Goal: Task Accomplishment & Management: Use online tool/utility

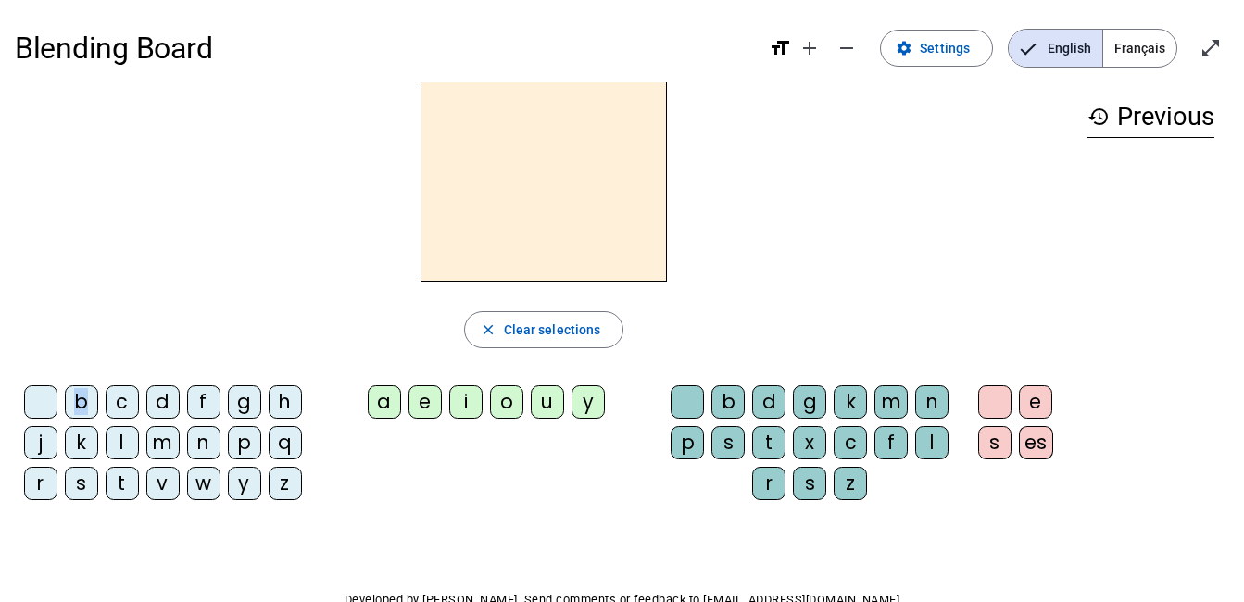
drag, startPoint x: 82, startPoint y: 409, endPoint x: 313, endPoint y: 303, distance: 254.6
click at [313, 303] on div "close Clear selections b c d f g h j k l m n p q r s t v w y z a e i o u y b d …" at bounding box center [544, 299] width 1058 height 434
drag, startPoint x: 313, startPoint y: 303, endPoint x: 124, endPoint y: 330, distance: 190.9
click at [124, 330] on div "close Clear selections" at bounding box center [544, 329] width 1058 height 37
drag, startPoint x: 76, startPoint y: 398, endPoint x: 339, endPoint y: 286, distance: 286.0
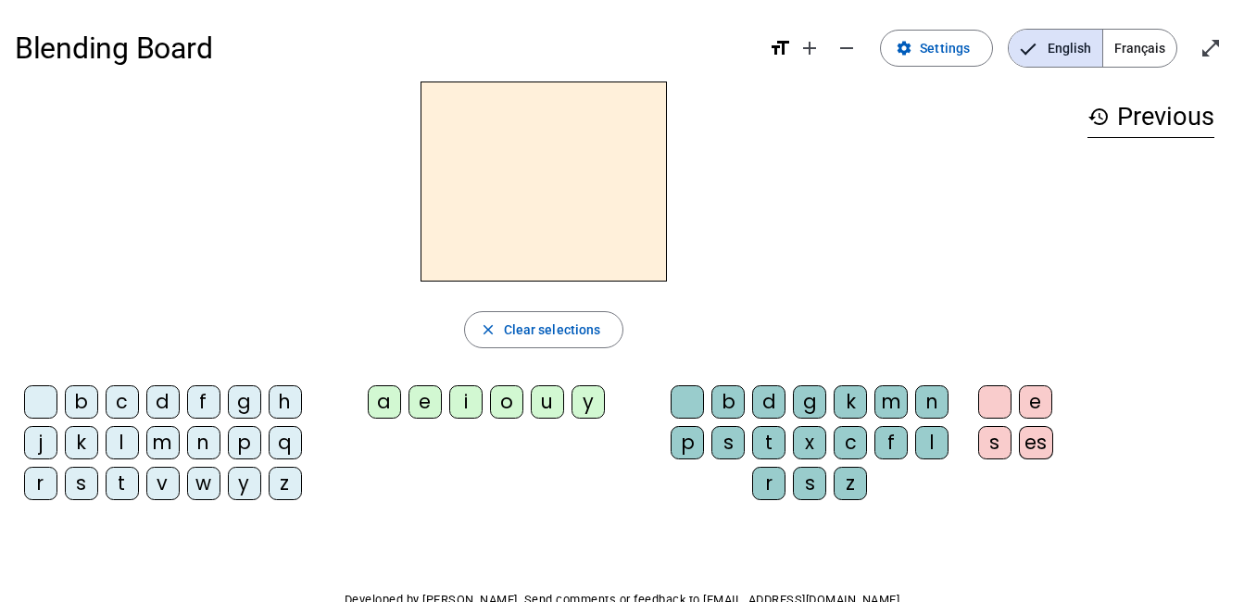
click at [339, 286] on div "close Clear selections b c d f g h j k l m n p q r s t v w y z a e i o u y b d …" at bounding box center [544, 299] width 1058 height 434
click at [299, 233] on div at bounding box center [544, 182] width 1058 height 200
click at [286, 230] on div at bounding box center [544, 182] width 1058 height 200
click at [582, 152] on h2 at bounding box center [544, 182] width 246 height 200
drag, startPoint x: 74, startPoint y: 398, endPoint x: 401, endPoint y: 135, distance: 419.7
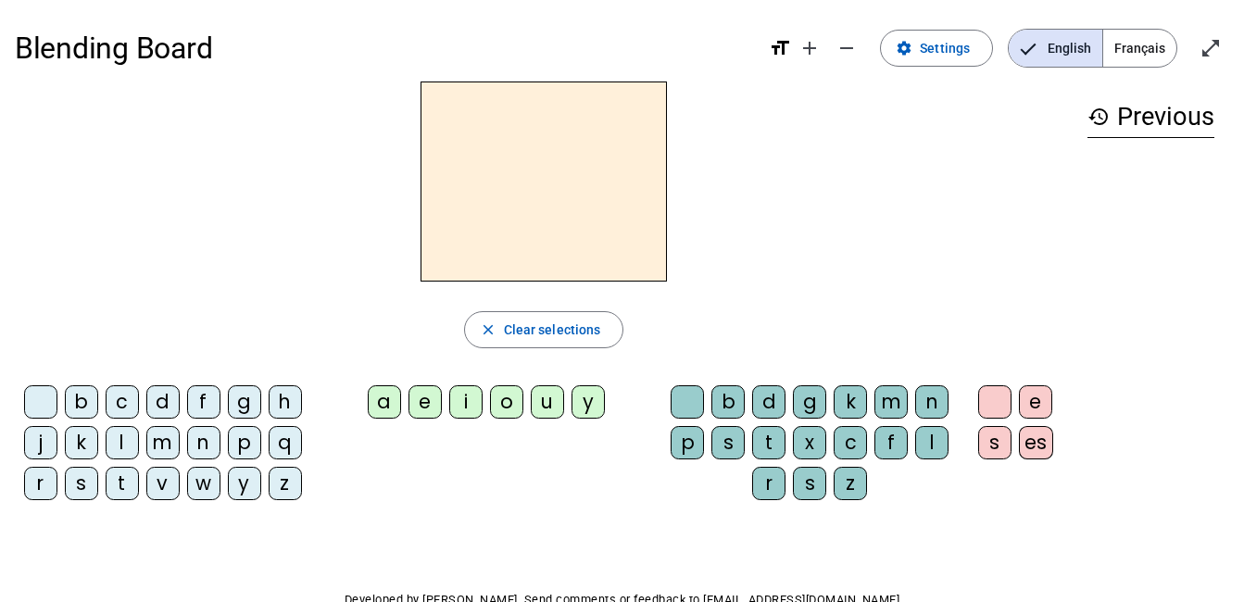
click at [401, 135] on div "close Clear selections b c d f g h j k l m n p q r s t v w y z a e i o u y b d …" at bounding box center [544, 299] width 1058 height 434
click at [1130, 59] on span "Français" at bounding box center [1139, 48] width 73 height 37
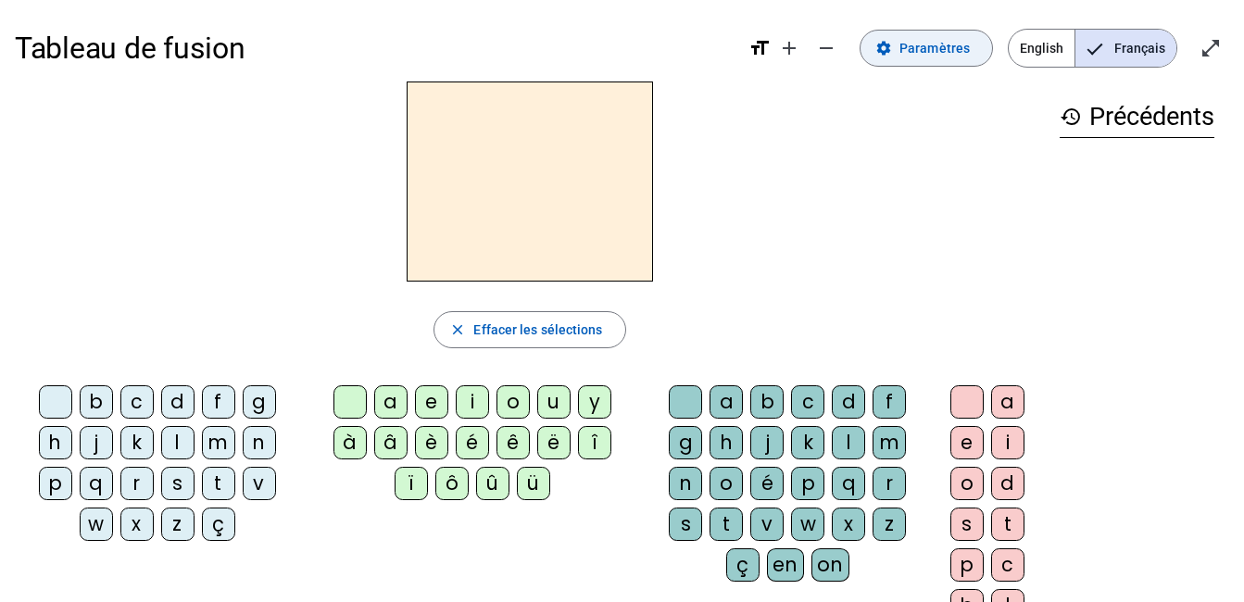
click at [936, 52] on span "Paramètres" at bounding box center [935, 48] width 70 height 22
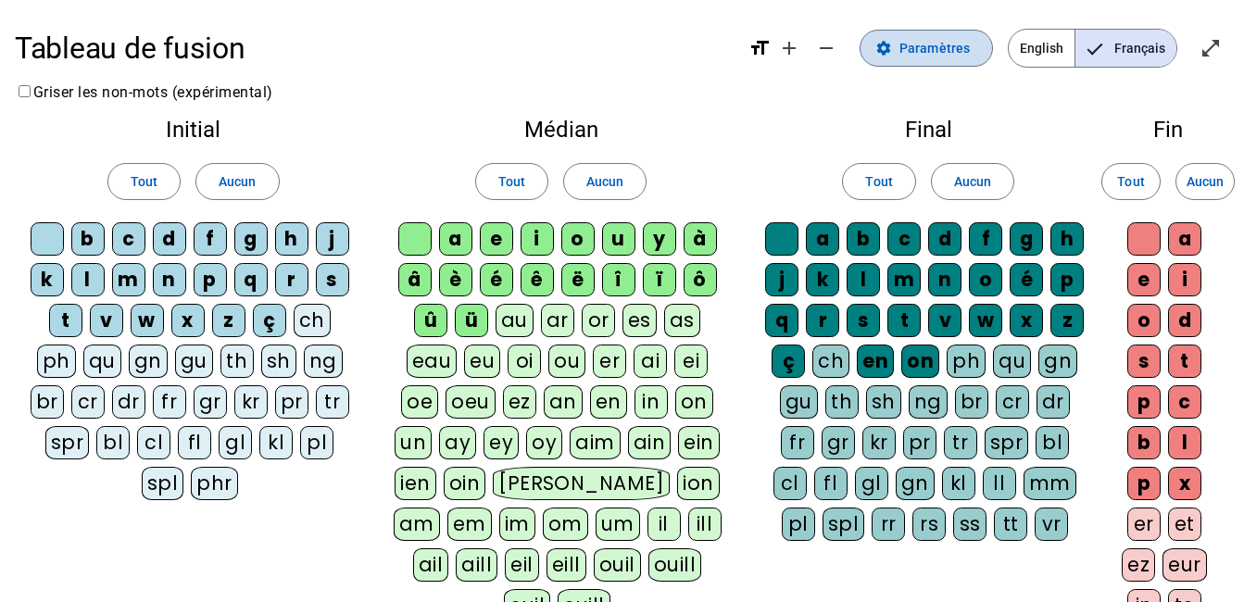
click at [910, 54] on span "Paramètres" at bounding box center [935, 48] width 70 height 22
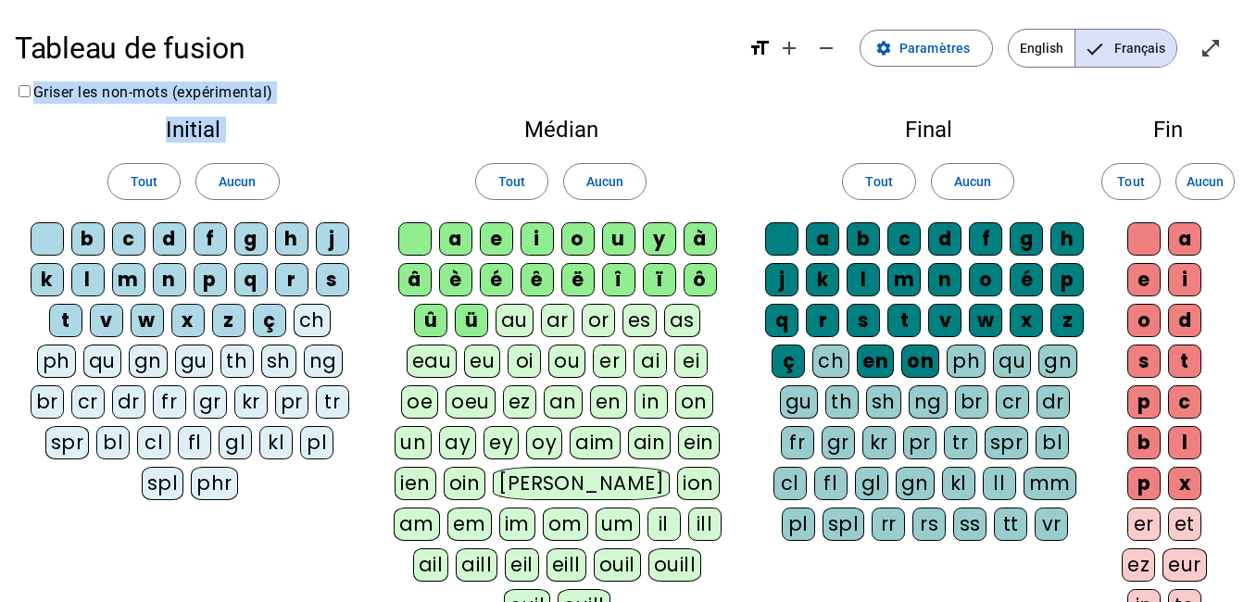
drag, startPoint x: 85, startPoint y: 244, endPoint x: 489, endPoint y: -3, distance: 473.2
click at [489, 0] on html "Tableau de fusion format_size add remove settings Paramètres English Français o…" at bounding box center [622, 301] width 1244 height 602
drag, startPoint x: 489, startPoint y: -3, endPoint x: 429, endPoint y: 57, distance: 85.2
click at [429, 57] on h1 "Tableau de fusion" at bounding box center [374, 48] width 719 height 59
click at [88, 241] on div "b" at bounding box center [87, 238] width 33 height 33
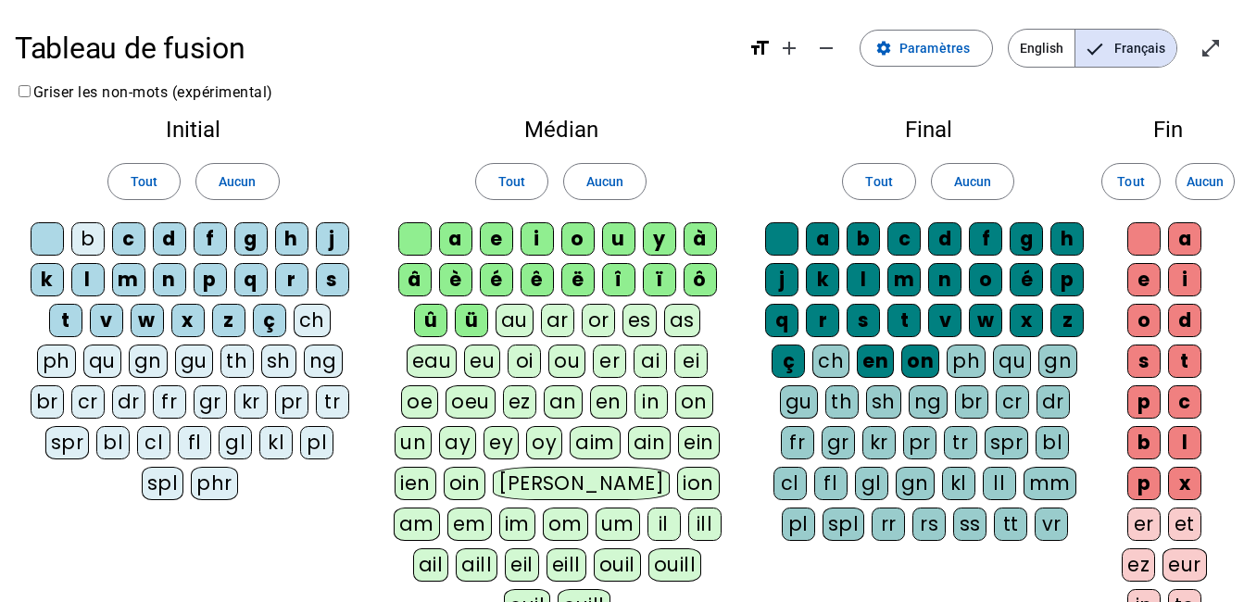
click at [94, 237] on div "b" at bounding box center [87, 238] width 33 height 33
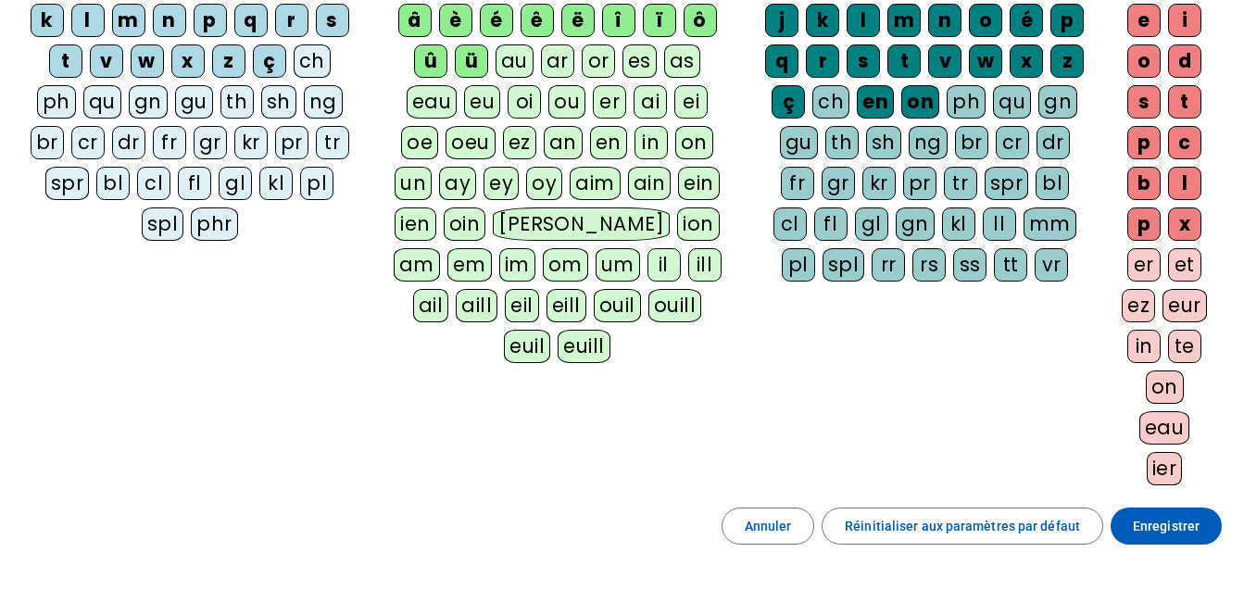
scroll to position [397, 0]
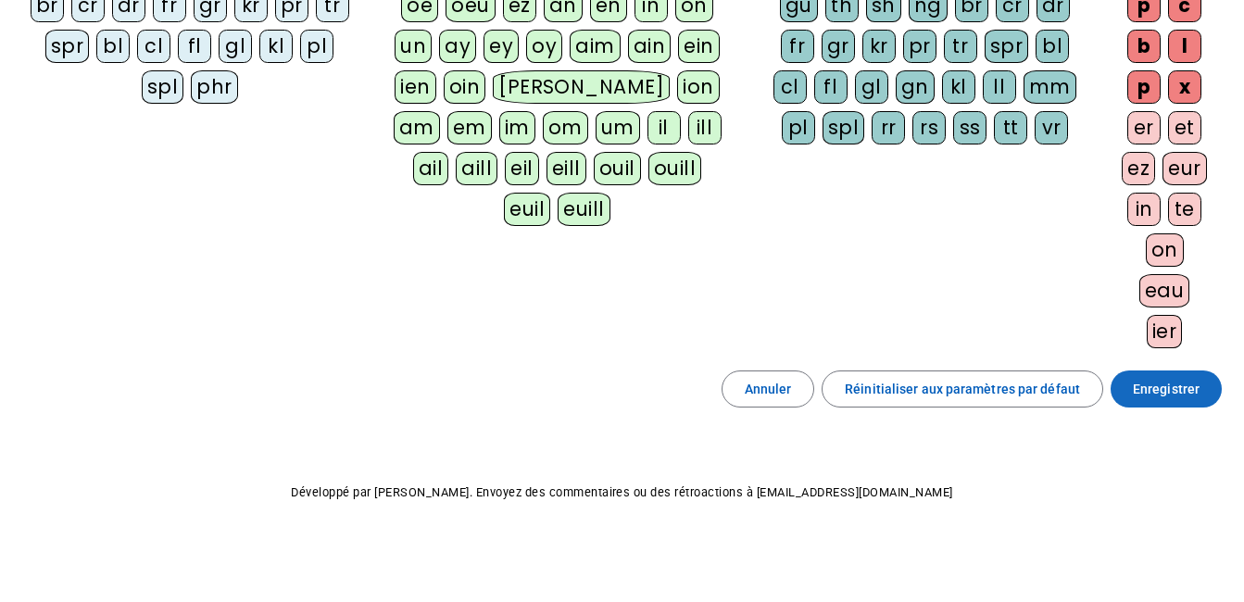
click at [1178, 394] on span "Enregistrer" at bounding box center [1166, 389] width 67 height 22
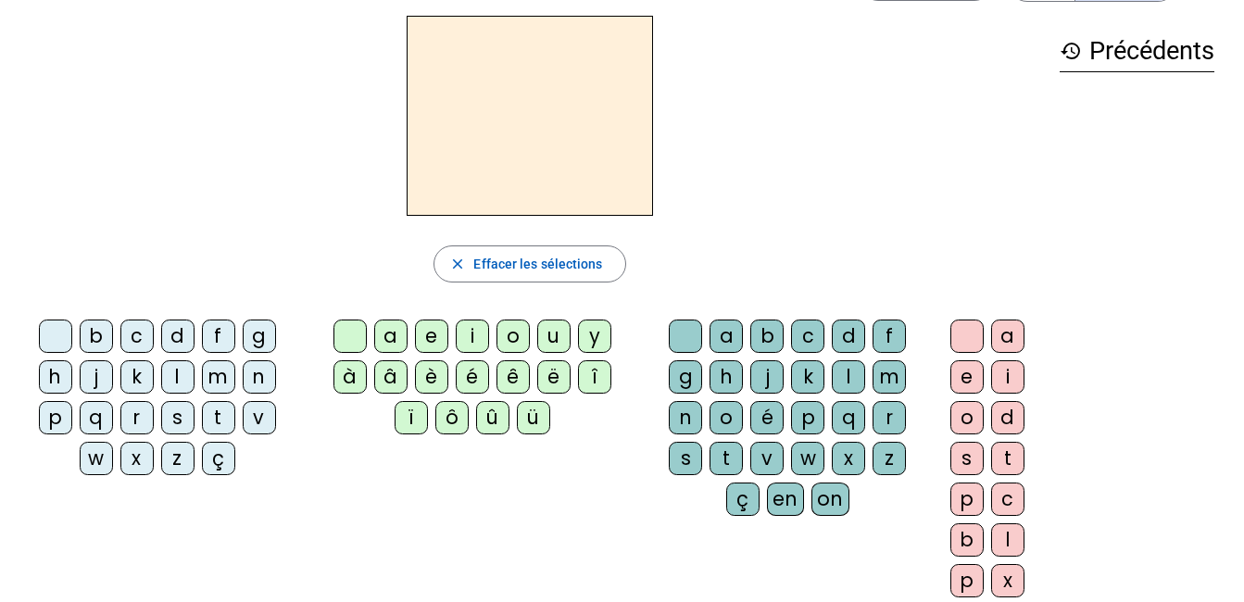
scroll to position [64, 0]
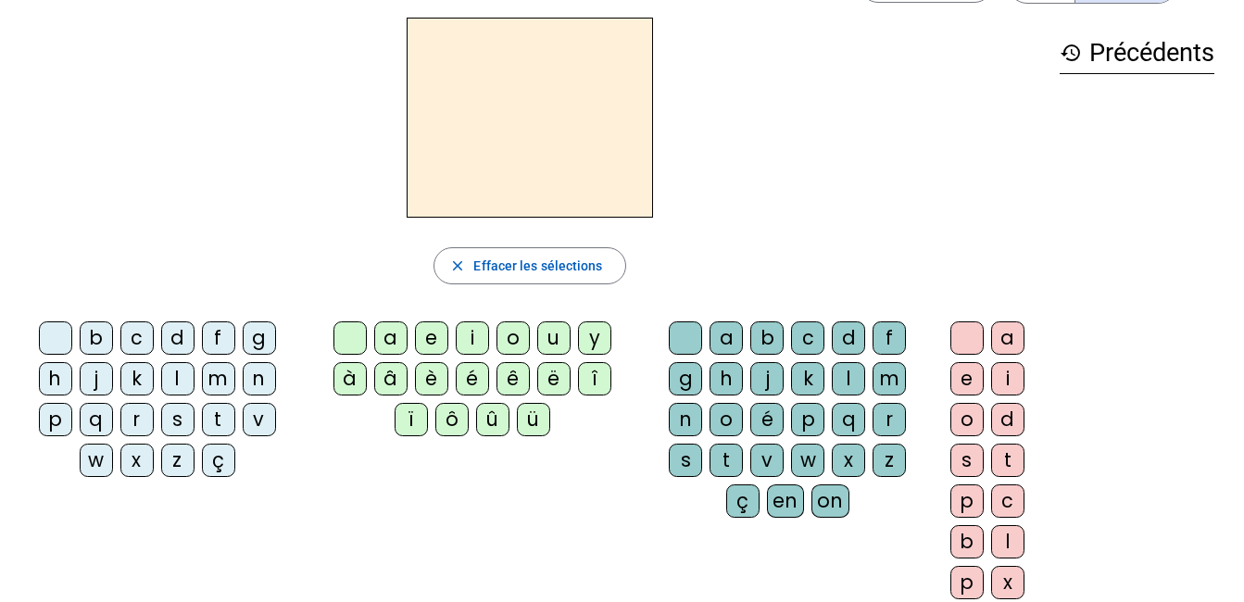
drag, startPoint x: 95, startPoint y: 329, endPoint x: 469, endPoint y: 76, distance: 451.0
click at [469, 76] on div "close [PERSON_NAME] les sélections b c d f g h j k l m n p q r s t v w x z ç a …" at bounding box center [530, 316] width 1030 height 597
click at [87, 335] on div "b" at bounding box center [96, 337] width 33 height 33
click at [384, 343] on div "a" at bounding box center [390, 337] width 33 height 33
click at [804, 329] on div "c" at bounding box center [807, 337] width 33 height 33
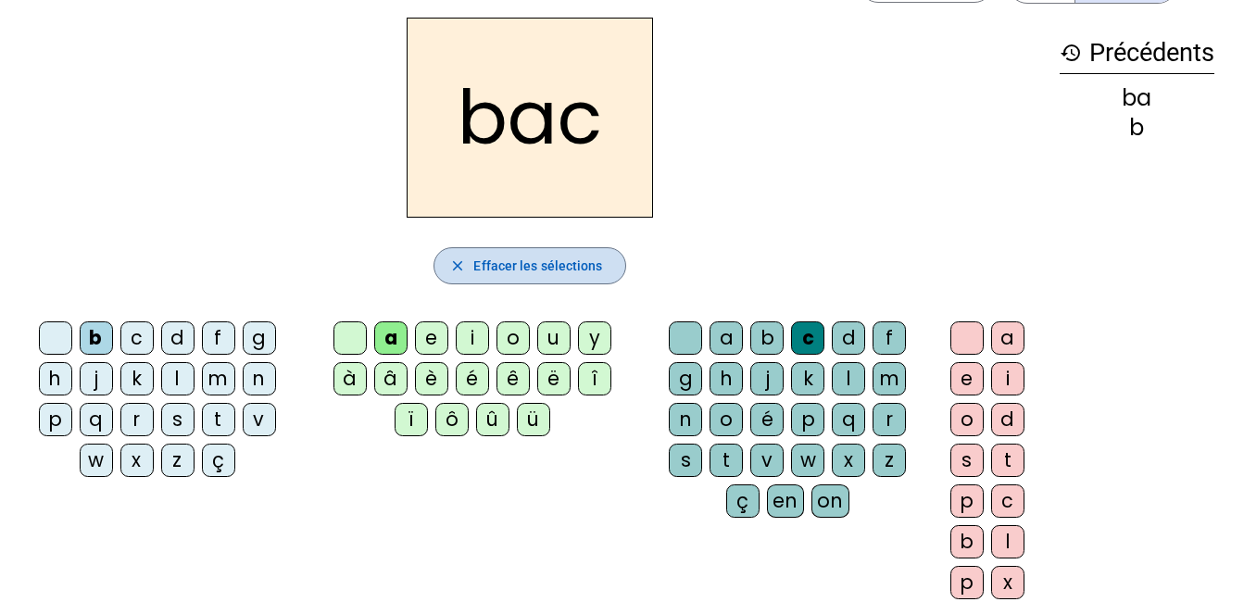
click at [534, 265] on span "Effacer les sélections" at bounding box center [537, 266] width 129 height 22
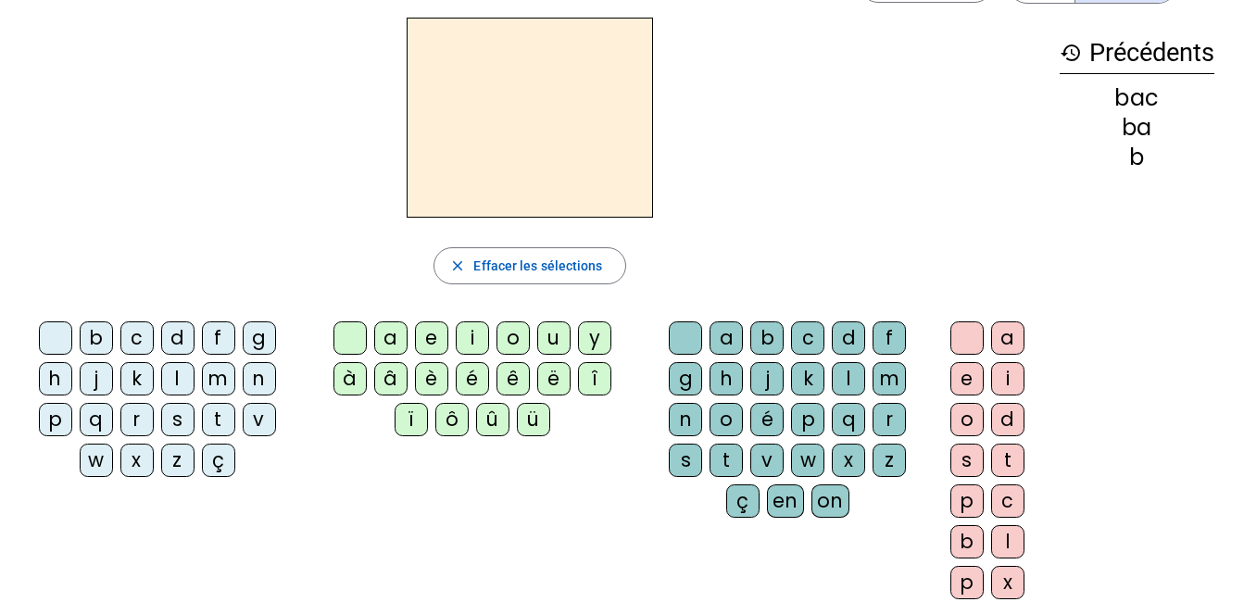
click at [1141, 162] on div "b" at bounding box center [1137, 157] width 155 height 22
